Goal: Transaction & Acquisition: Purchase product/service

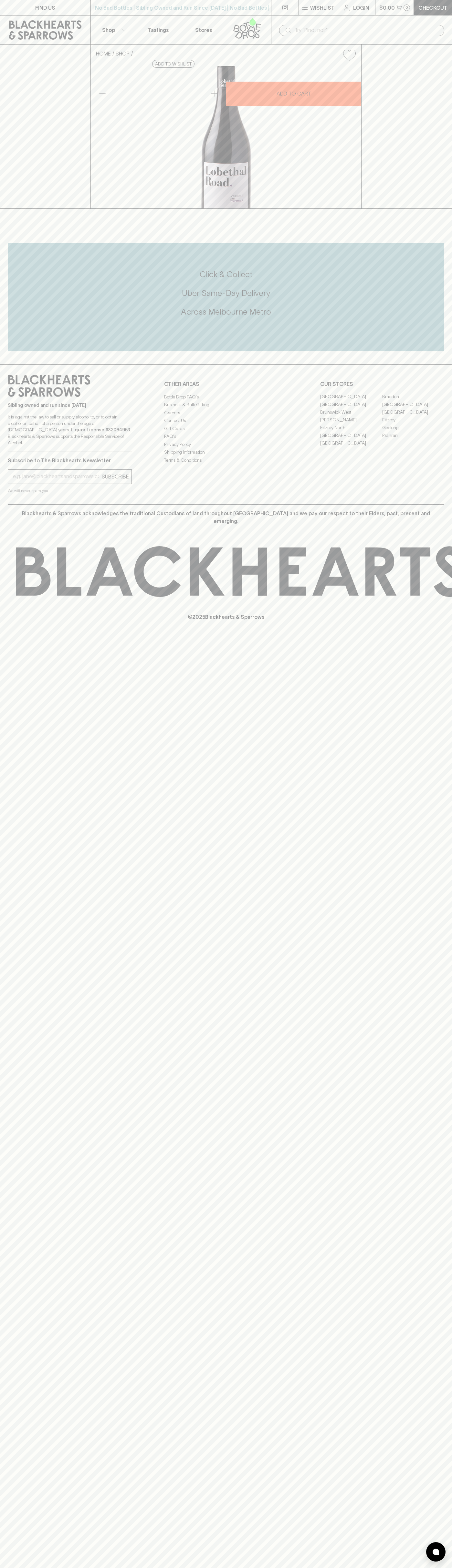
click at [397, 12] on button "$0.00 0" at bounding box center [394, 7] width 38 height 15
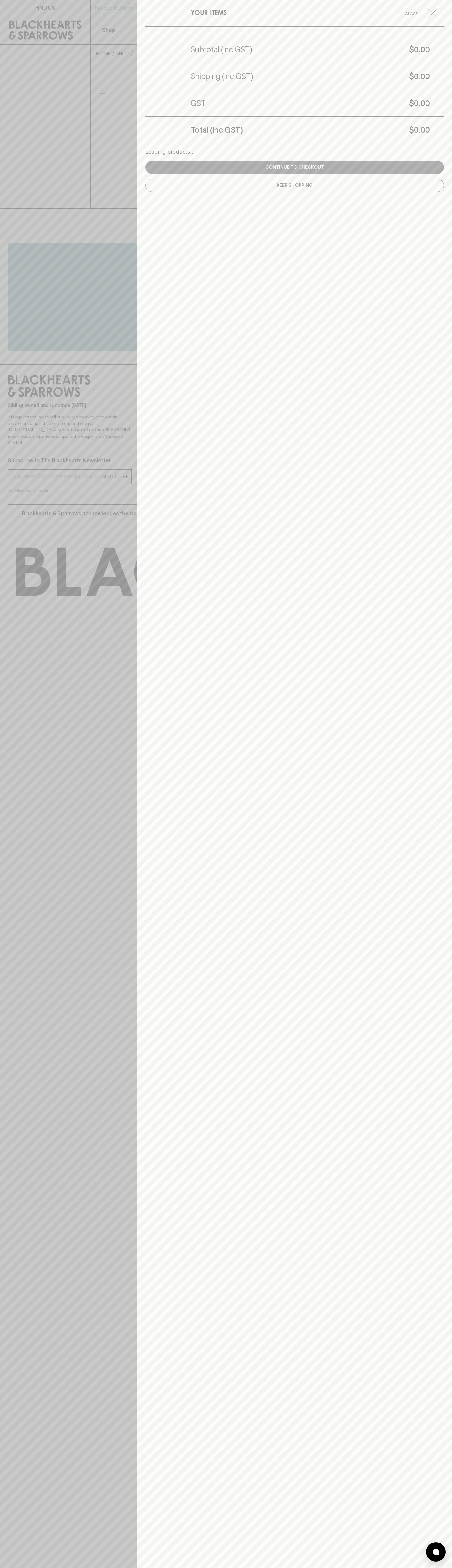
click at [423, 1062] on div "YOUR ITEMS Close Subtotal (inc GST) $0.00 Shipping (inc GST) $0.00 GST $0.00 To…" at bounding box center [294, 784] width 314 height 1568
click at [404, 1567] on html "FIND US | No Bad Bottles | Sibling Owned and Run Since [DATE] | No Bad Bottles …" at bounding box center [226, 784] width 452 height 1568
click at [9, 253] on div at bounding box center [226, 784] width 452 height 1568
